Goal: Task Accomplishment & Management: Manage account settings

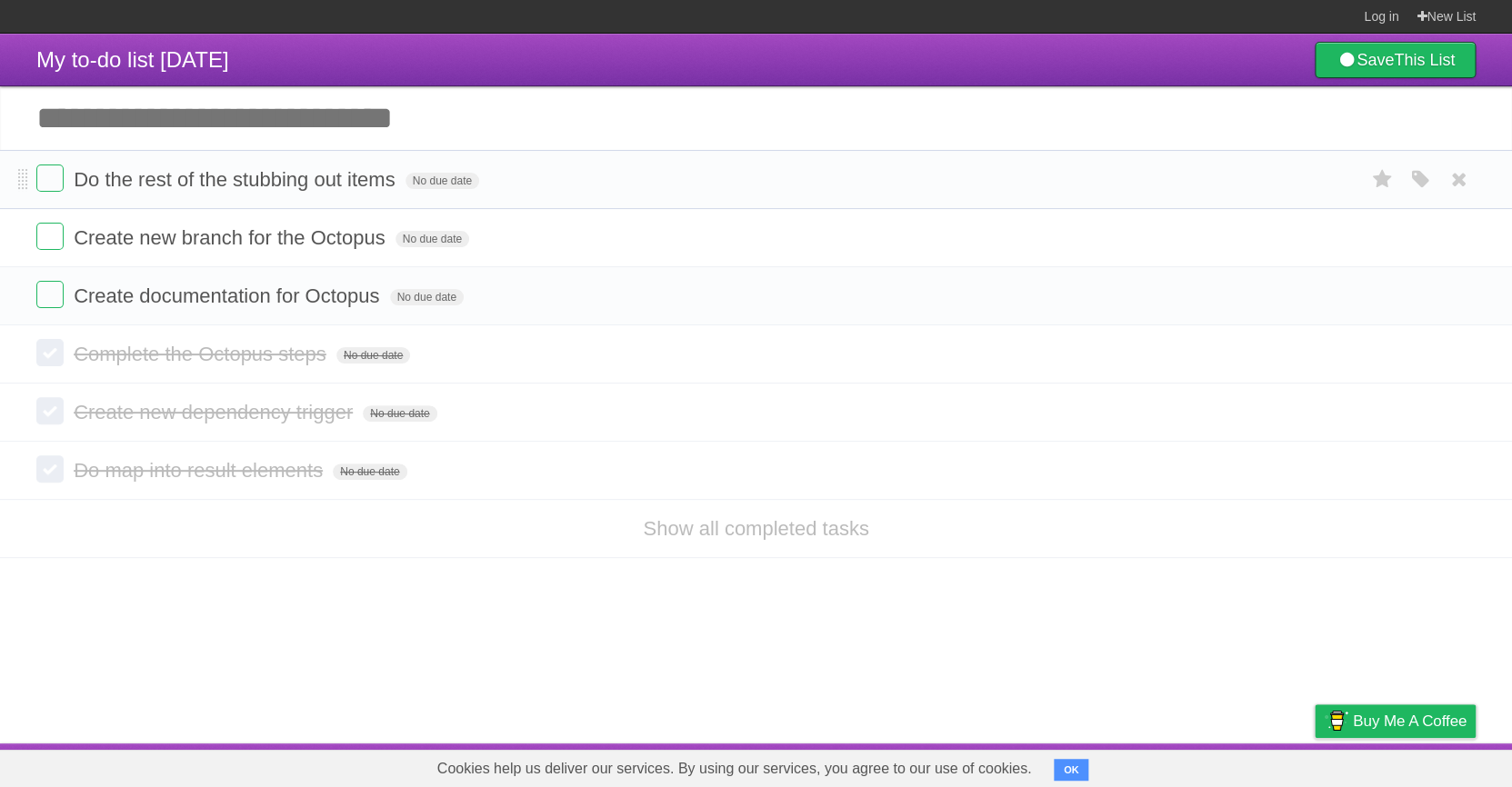
drag, startPoint x: 567, startPoint y: 193, endPoint x: 65, endPoint y: 197, distance: 502.0
click at [67, 195] on form "Do the rest of the stubbing out items No due date White Red Blue Green Purple O…" at bounding box center [756, 179] width 1439 height 30
click at [1463, 192] on icon at bounding box center [1459, 179] width 25 height 30
click at [1478, 175] on li "Do the rest of the stubbing out items No due date White Red Blue Green Purple O…" at bounding box center [756, 179] width 1512 height 59
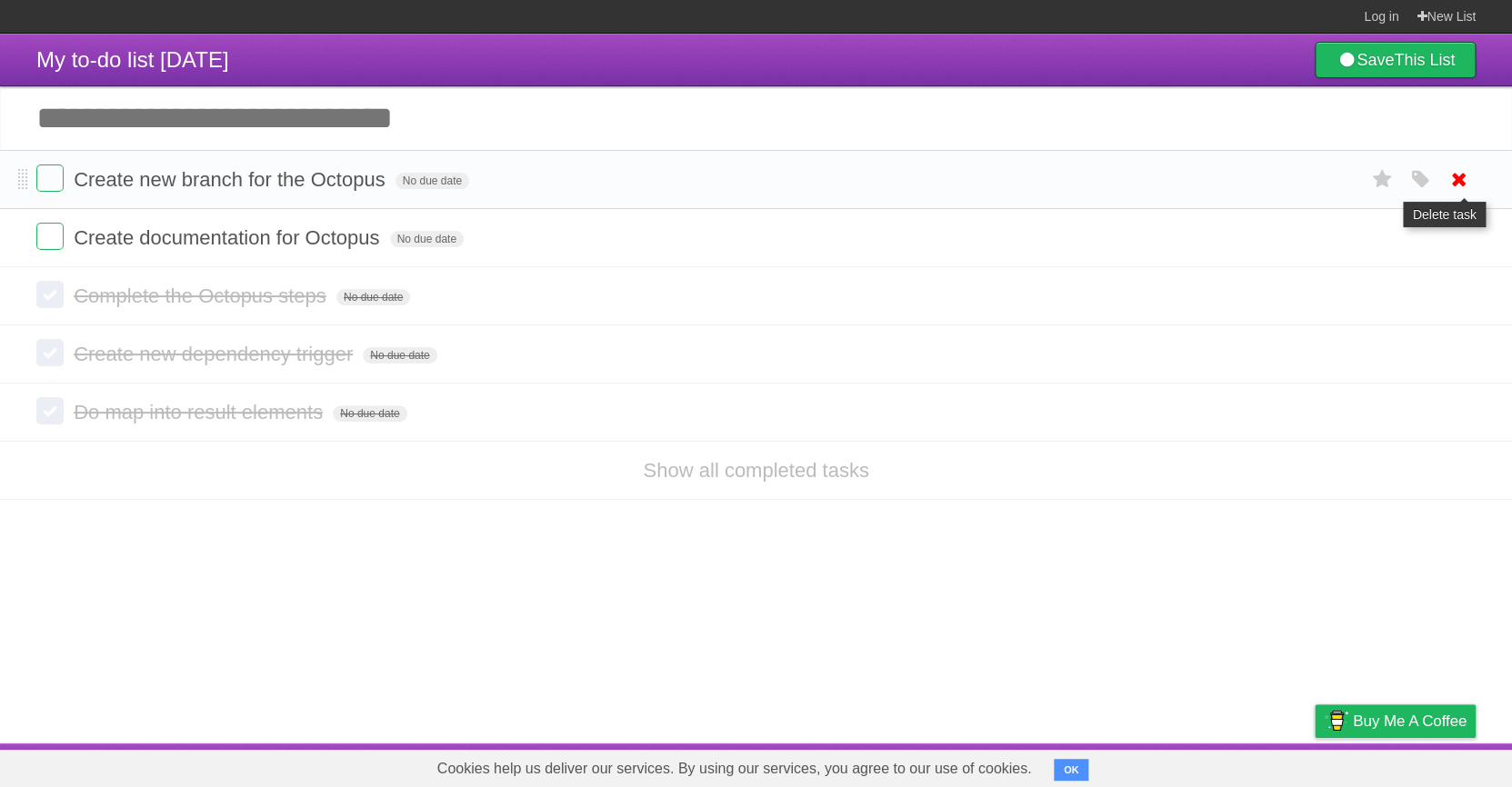
click at [1470, 183] on icon at bounding box center [1459, 179] width 25 height 30
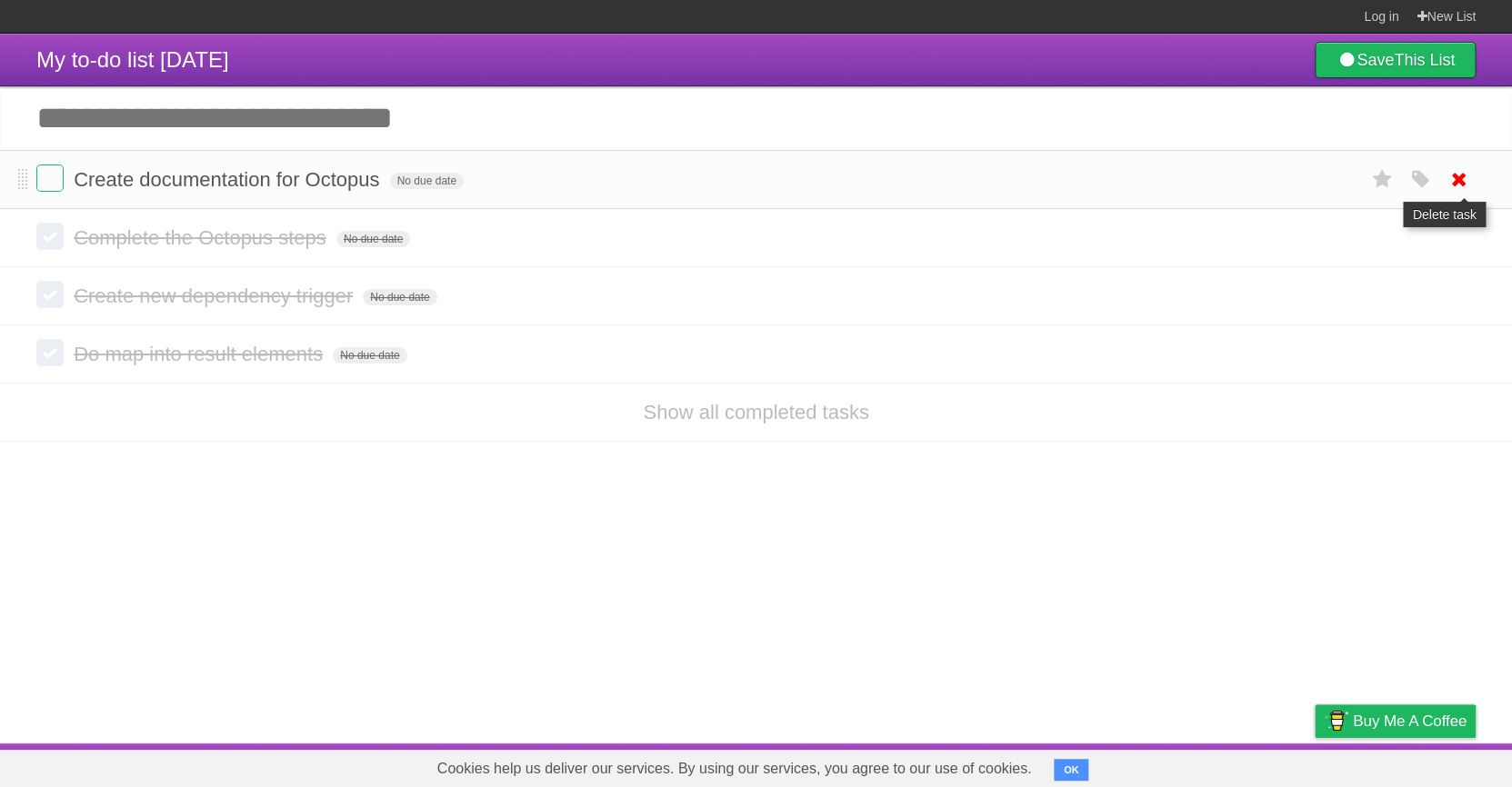
click at [1460, 183] on icon at bounding box center [1459, 179] width 25 height 30
click at [1460, 189] on icon at bounding box center [1459, 179] width 25 height 30
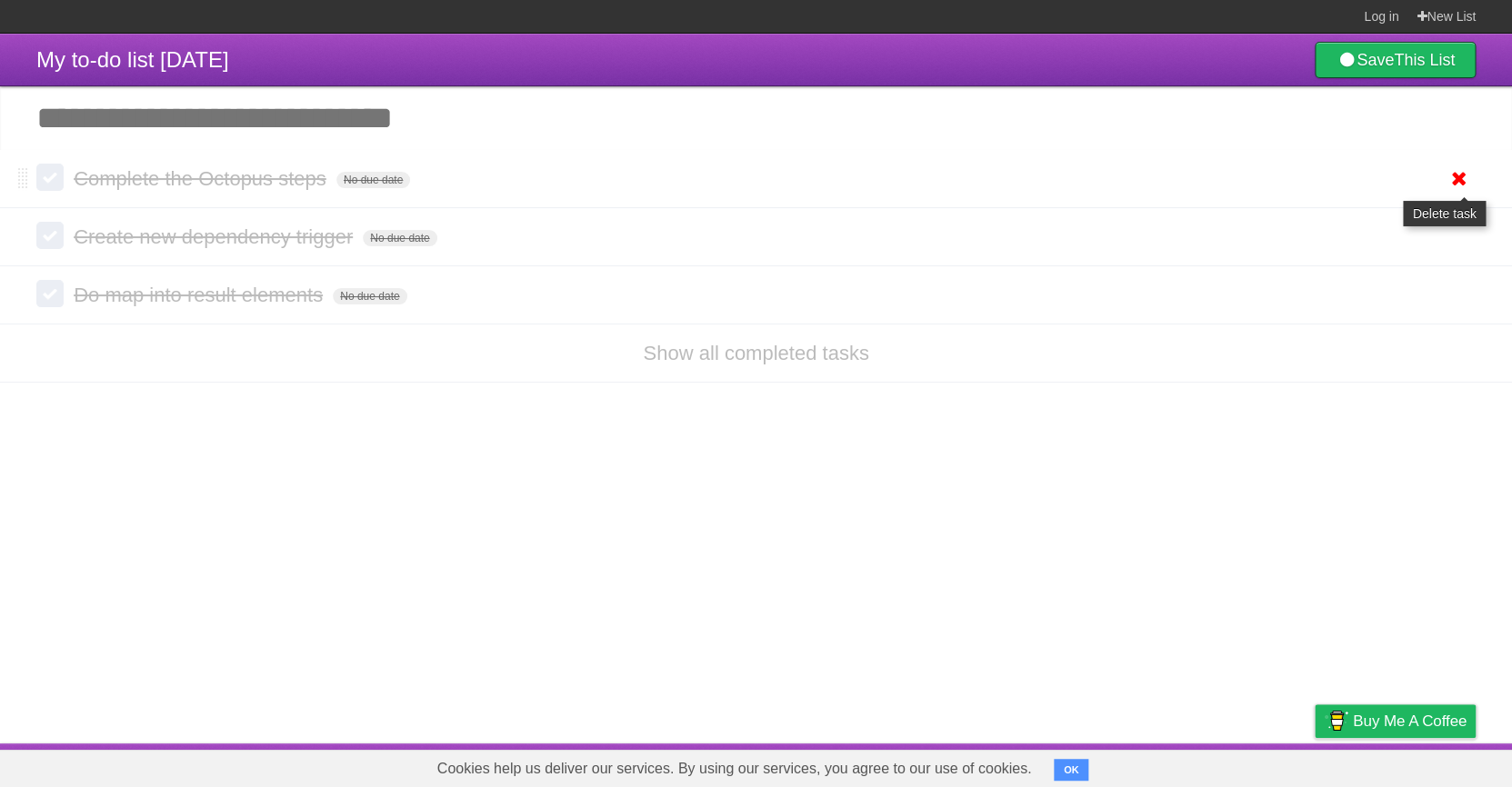
click at [1460, 189] on icon at bounding box center [1459, 178] width 25 height 30
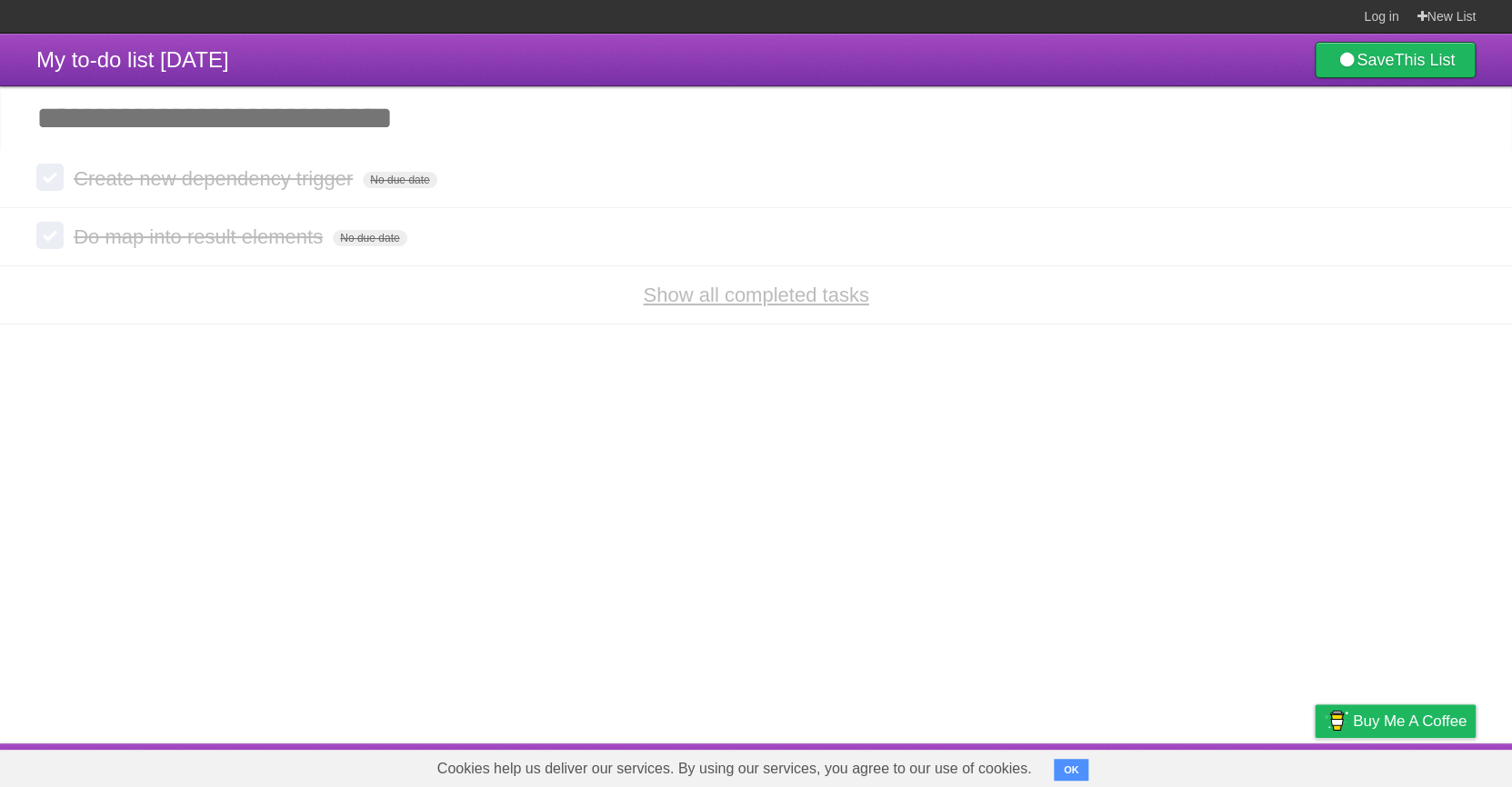
click at [746, 306] on link "Show all completed tasks" at bounding box center [756, 294] width 226 height 22
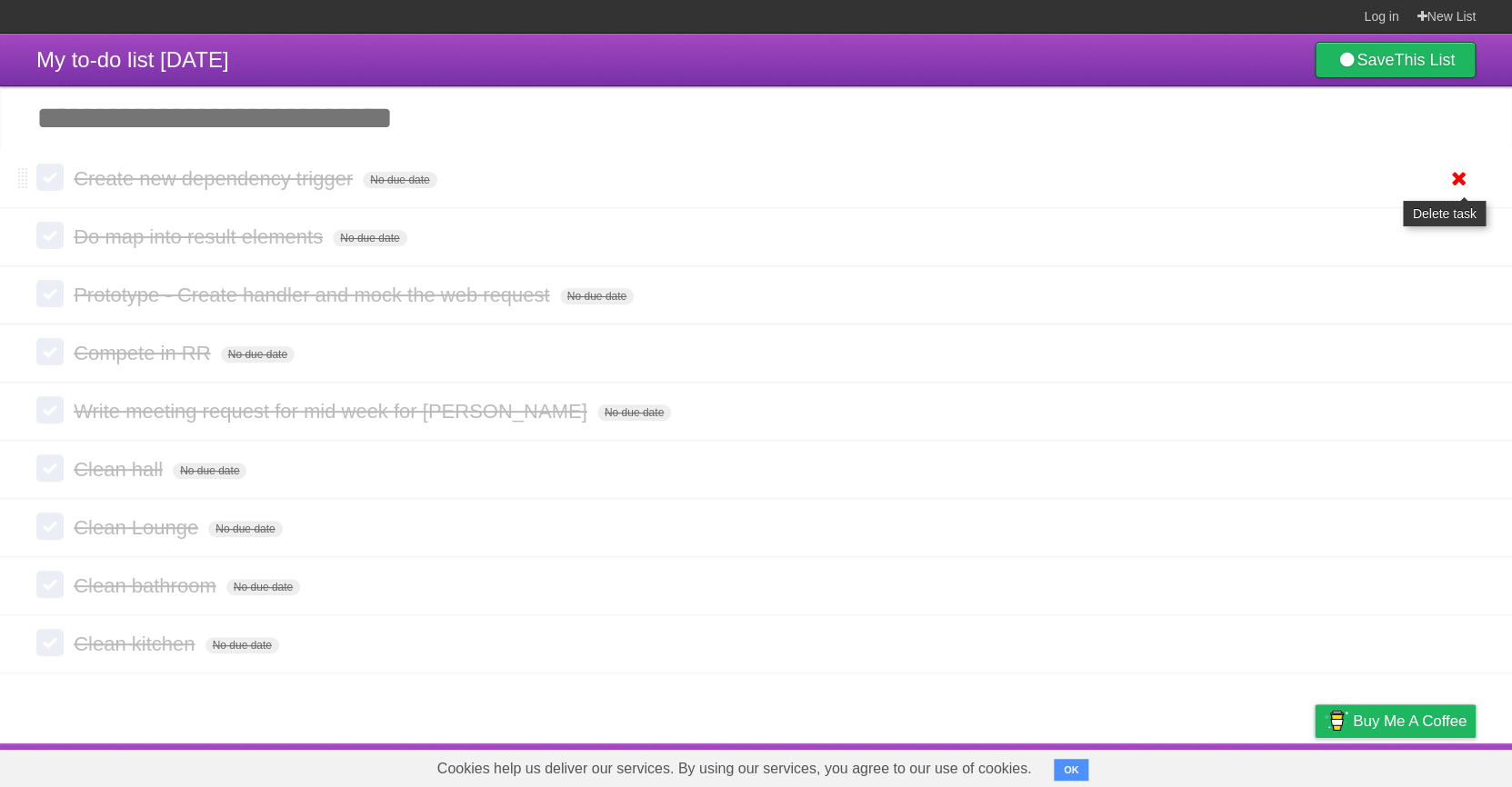
click at [1448, 176] on icon at bounding box center [1459, 178] width 25 height 30
click at [1463, 187] on icon at bounding box center [1459, 178] width 25 height 30
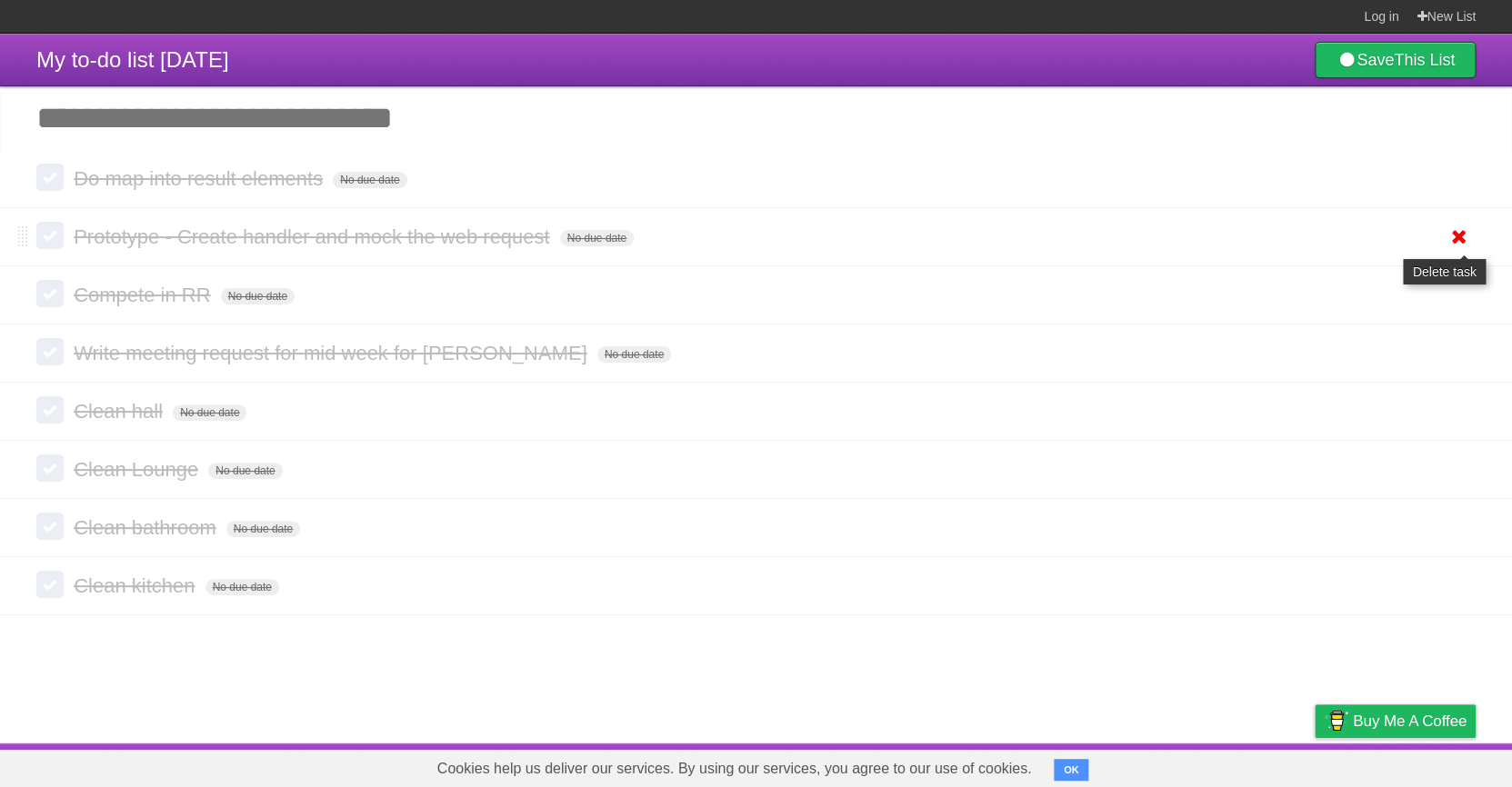
click at [1470, 241] on icon at bounding box center [1459, 237] width 25 height 30
click at [1461, 360] on icon at bounding box center [1459, 353] width 25 height 30
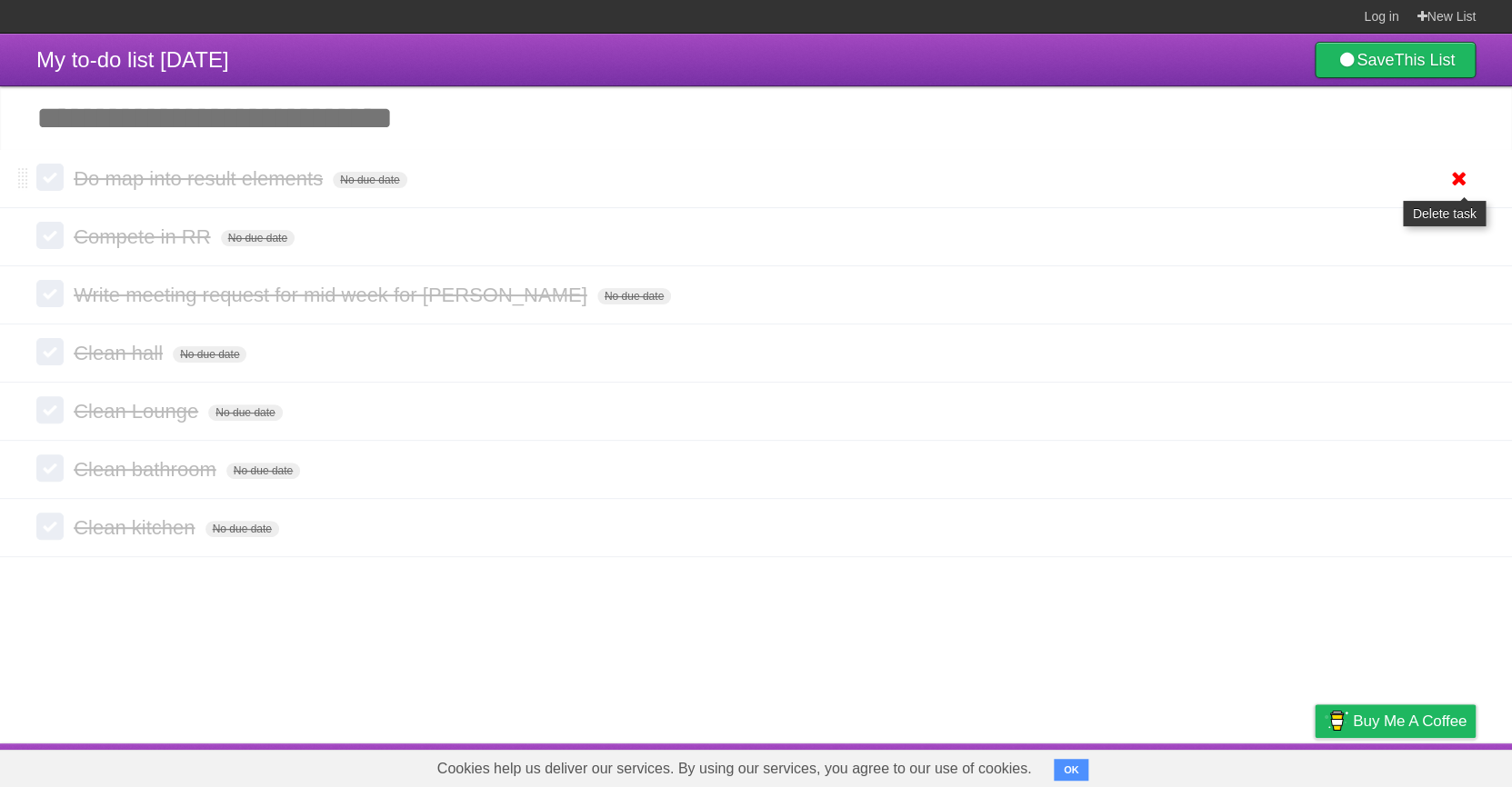
click at [1465, 180] on icon at bounding box center [1459, 178] width 25 height 30
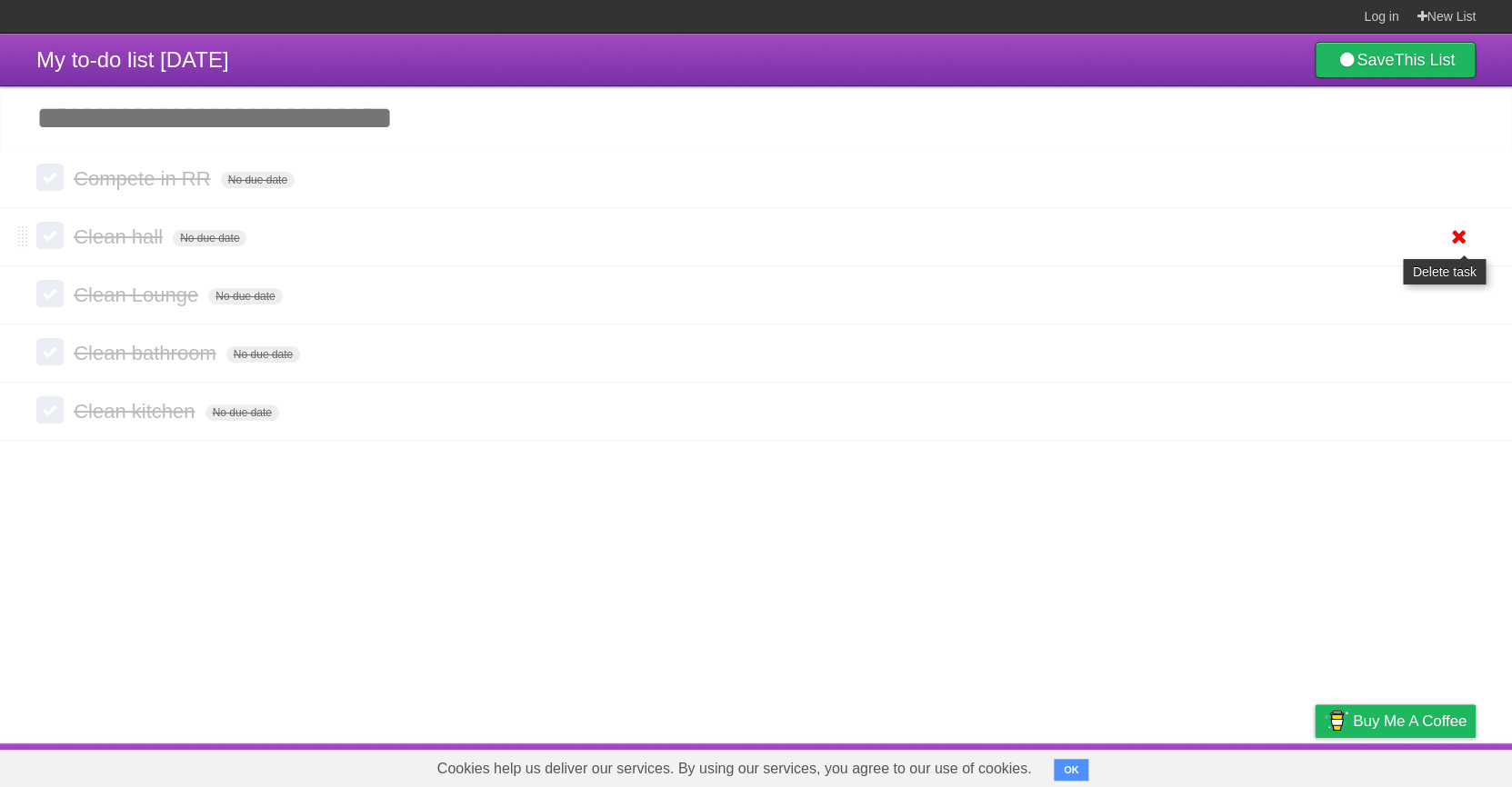
click at [1468, 248] on icon at bounding box center [1459, 237] width 25 height 30
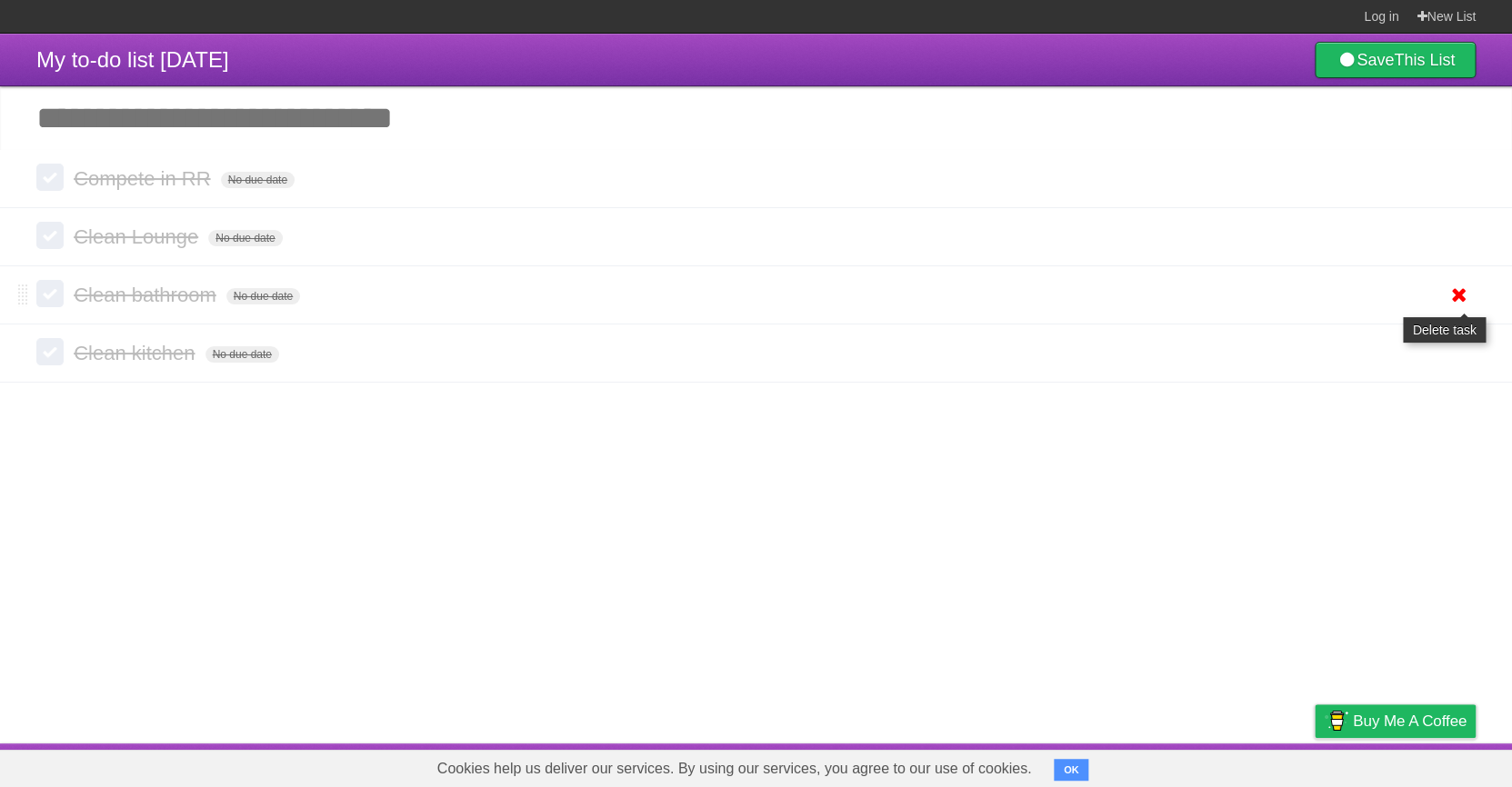
click at [1466, 298] on icon at bounding box center [1459, 294] width 25 height 30
click at [1470, 358] on icon at bounding box center [1459, 353] width 25 height 30
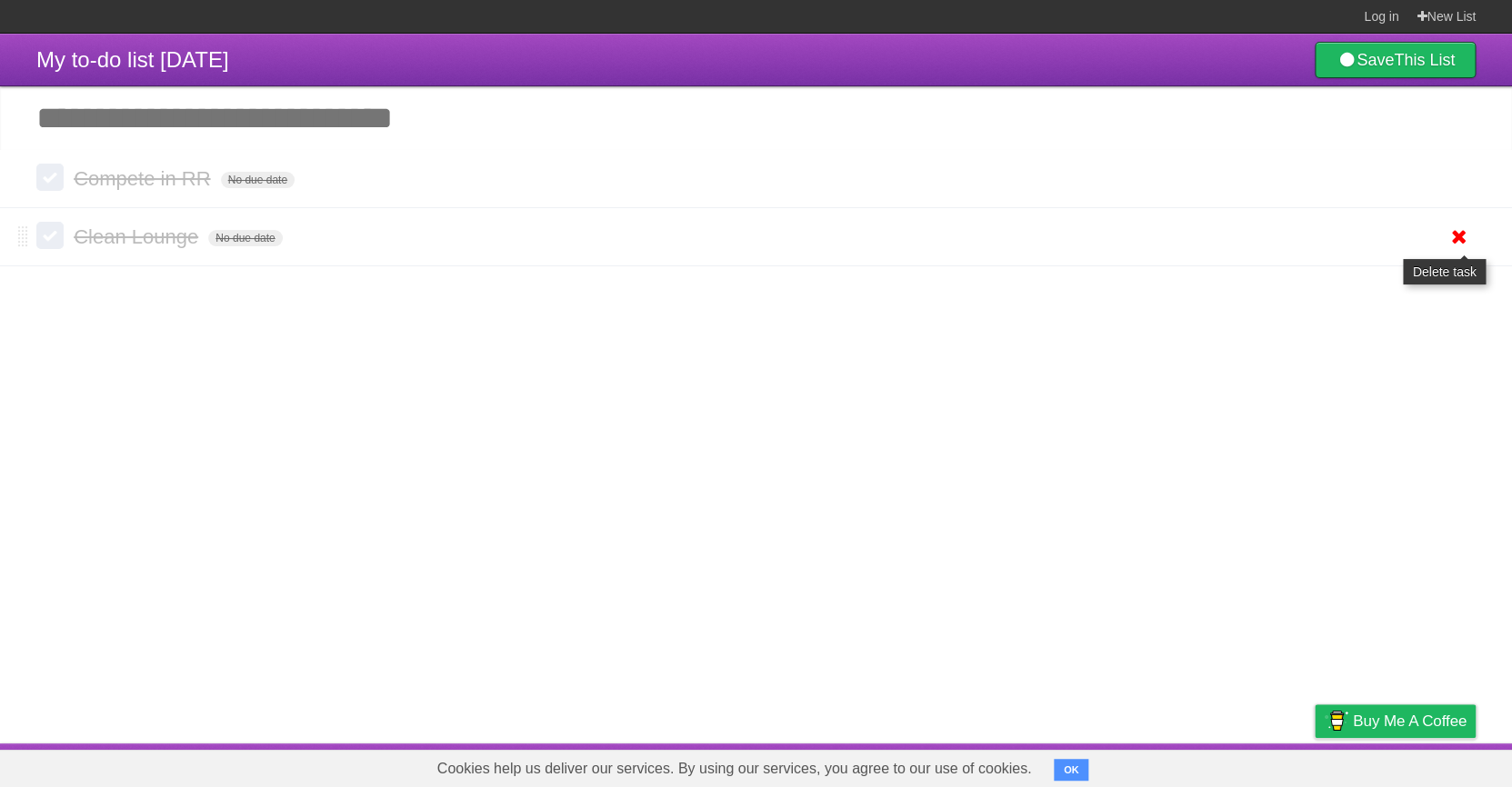
click at [1463, 251] on icon at bounding box center [1459, 237] width 25 height 30
click at [1458, 189] on icon at bounding box center [1459, 178] width 25 height 30
